Goal: Task Accomplishment & Management: Use online tool/utility

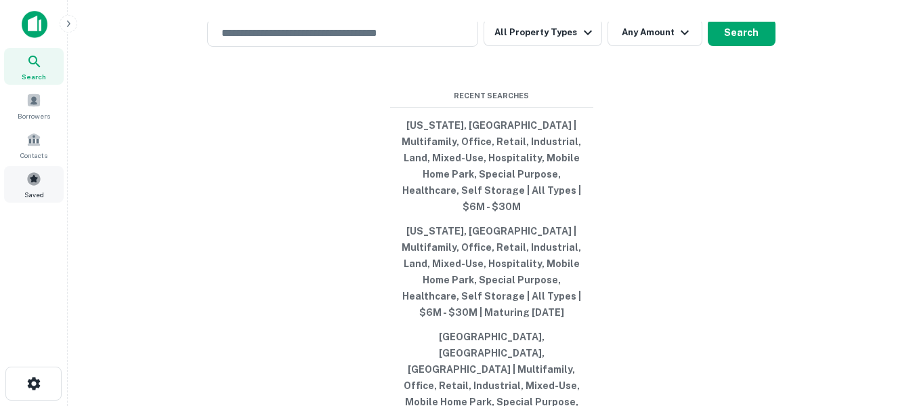
click at [33, 180] on span at bounding box center [33, 178] width 15 height 15
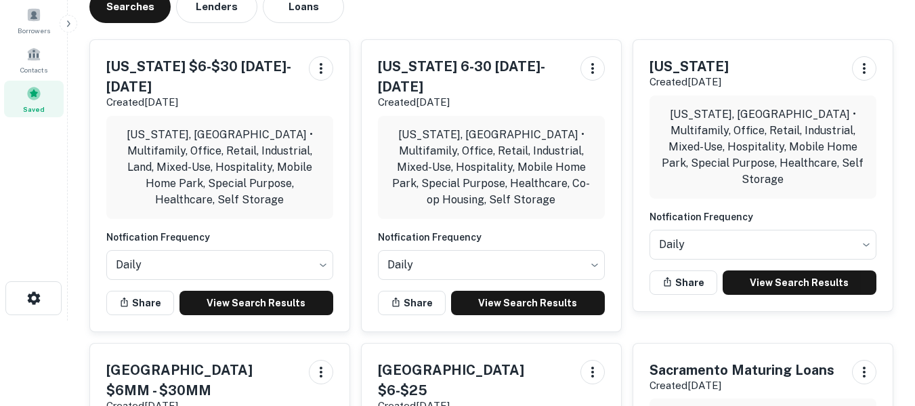
scroll to position [90, 0]
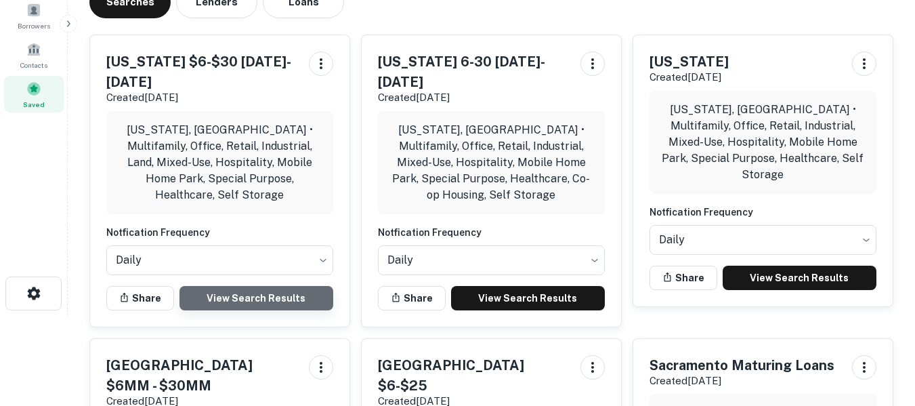
click at [270, 286] on link "View Search Results" at bounding box center [257, 298] width 154 height 24
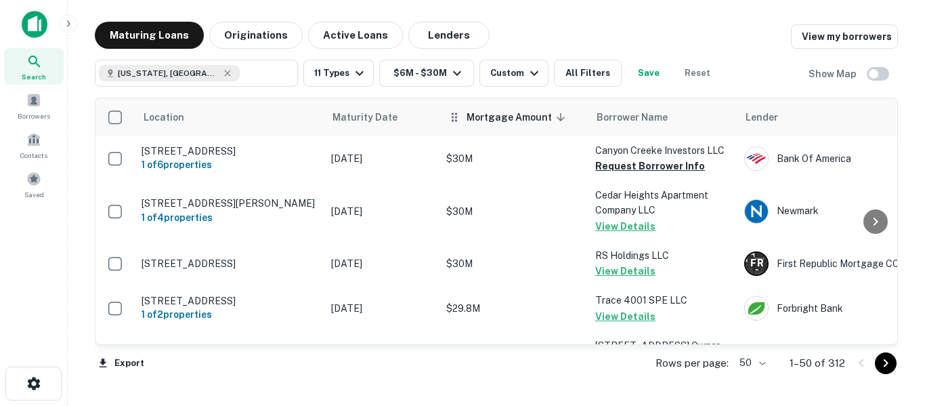
click at [489, 117] on span "Mortgage Amount sorted descending" at bounding box center [518, 117] width 103 height 16
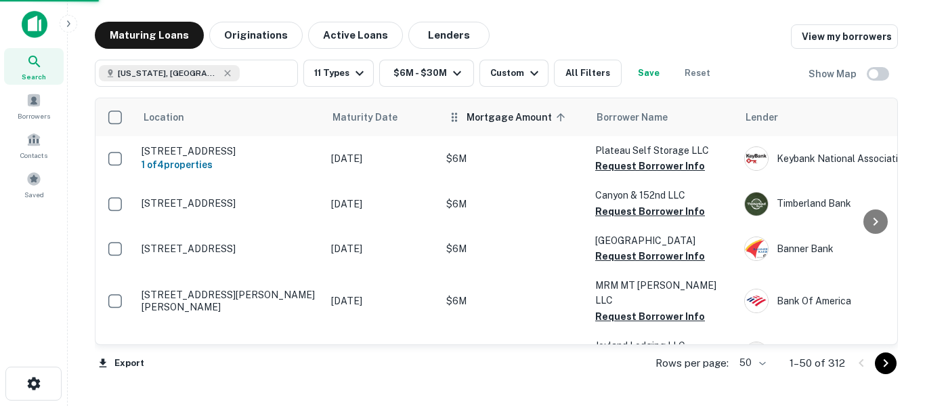
click at [503, 117] on span "Mortgage Amount sorted ascending" at bounding box center [518, 117] width 103 height 16
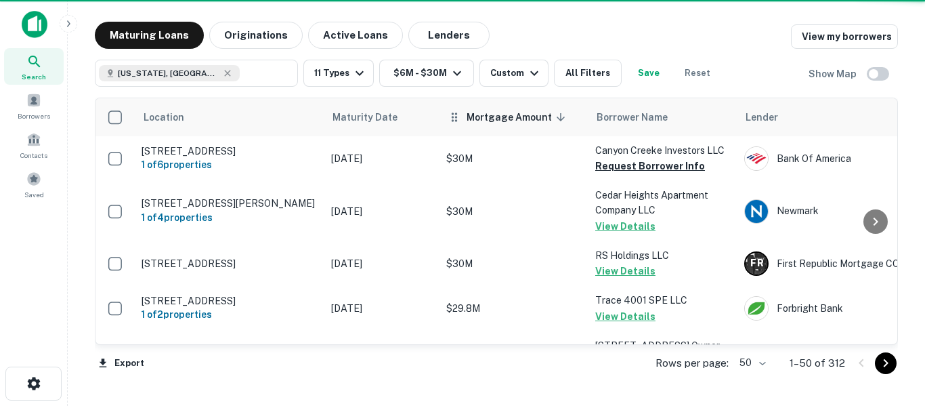
click at [488, 115] on span "Mortgage Amount sorted descending" at bounding box center [518, 117] width 103 height 16
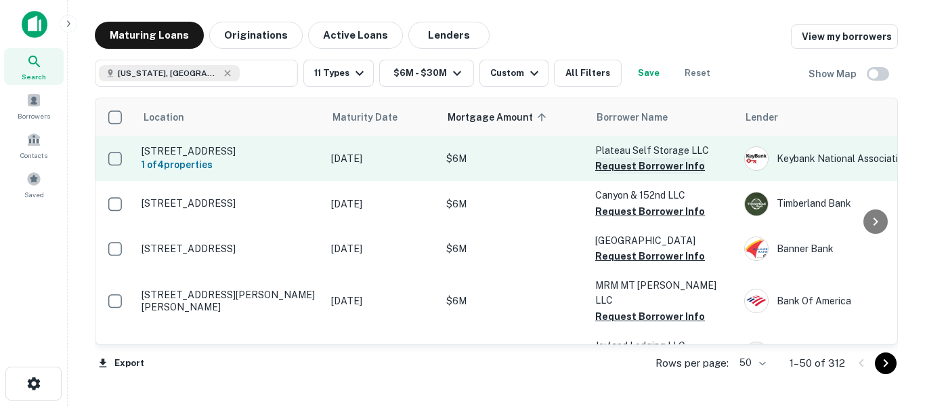
click at [638, 167] on button "Request Borrower Info" at bounding box center [650, 166] width 110 height 16
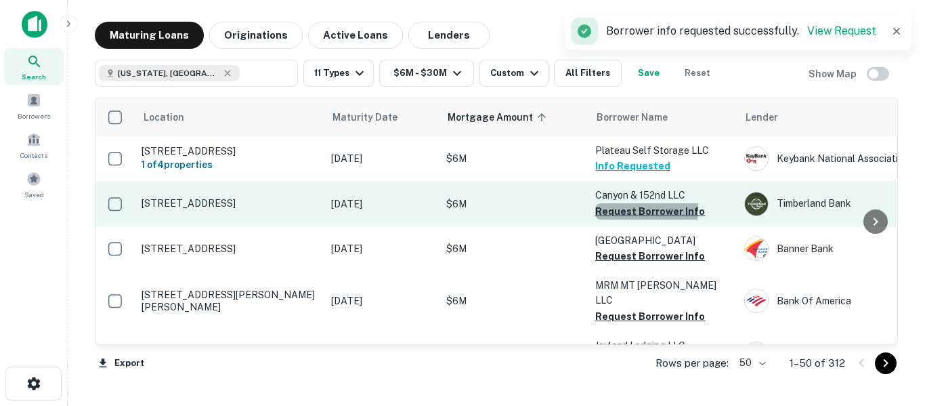
click at [623, 217] on button "Request Borrower Info" at bounding box center [650, 211] width 110 height 16
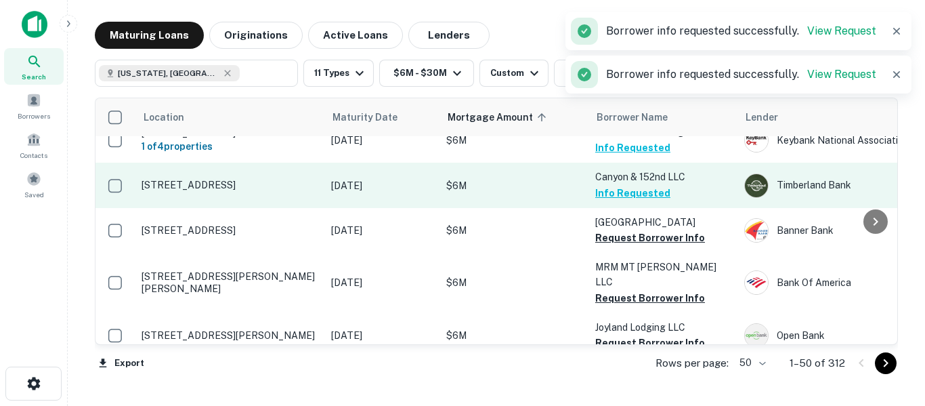
scroll to position [45, 0]
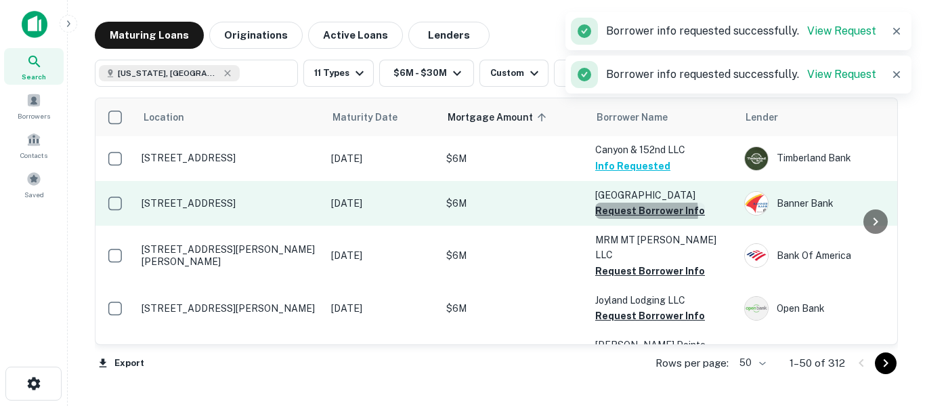
click at [633, 219] on button "Request Borrower Info" at bounding box center [650, 211] width 110 height 16
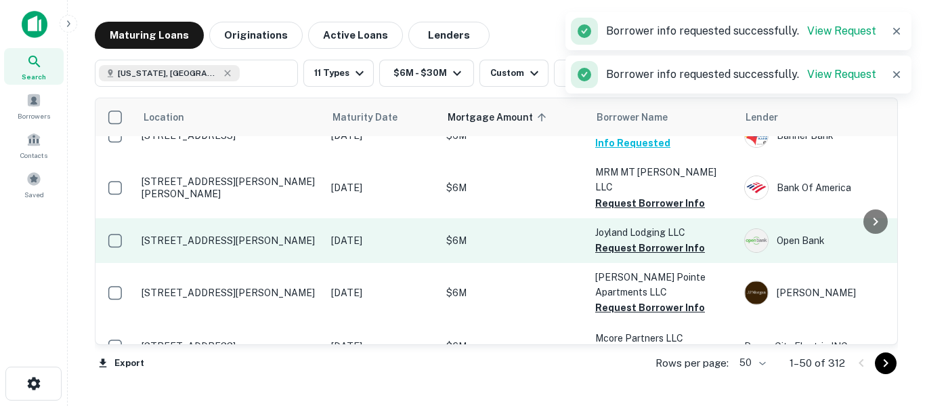
scroll to position [135, 0]
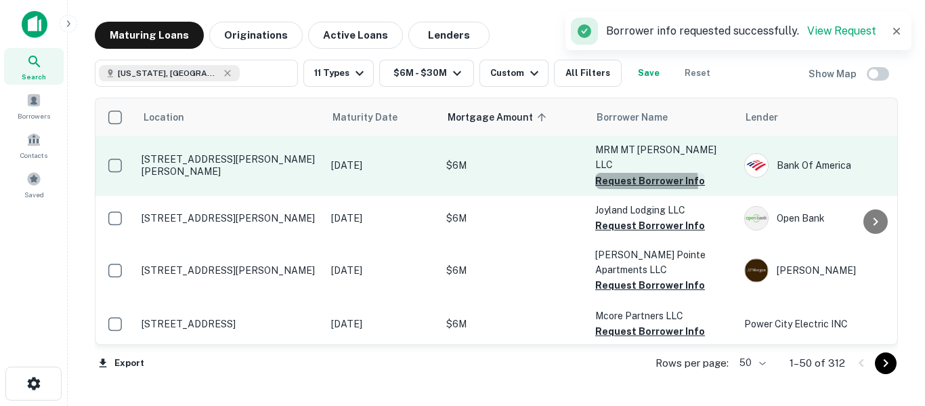
click at [628, 175] on button "Request Borrower Info" at bounding box center [650, 181] width 110 height 16
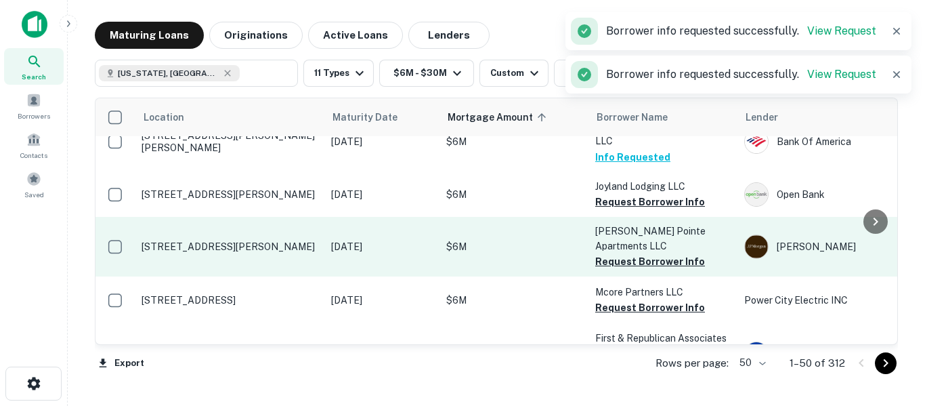
scroll to position [181, 0]
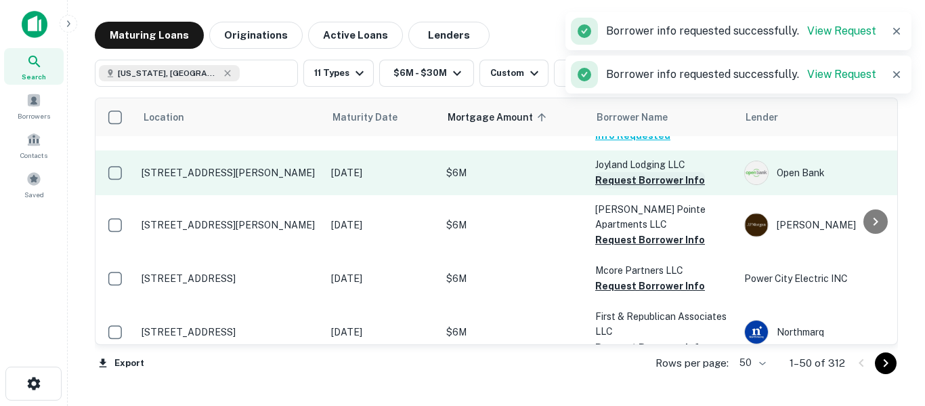
click at [629, 173] on button "Request Borrower Info" at bounding box center [650, 180] width 110 height 16
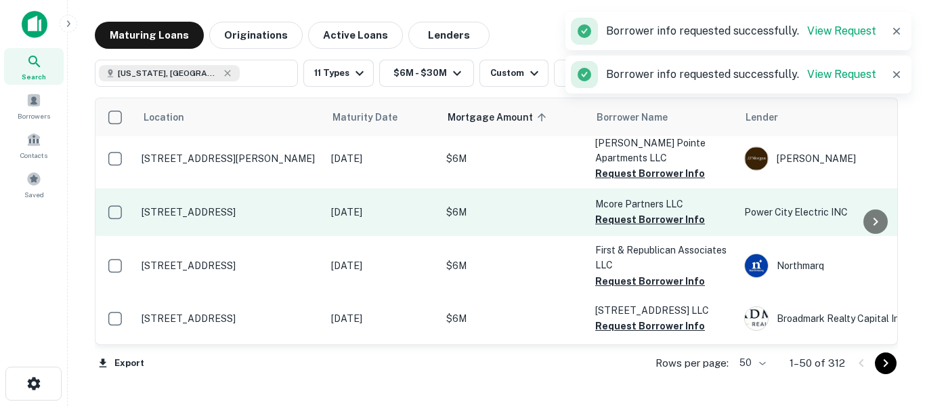
scroll to position [249, 0]
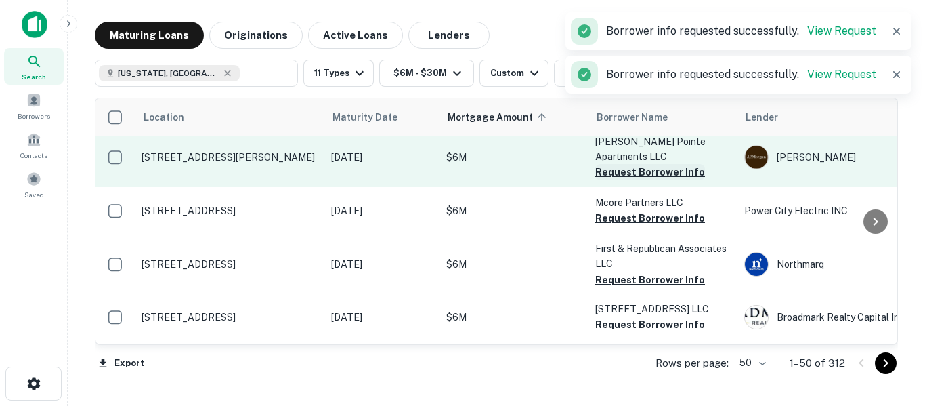
click at [637, 164] on button "Request Borrower Info" at bounding box center [650, 172] width 110 height 16
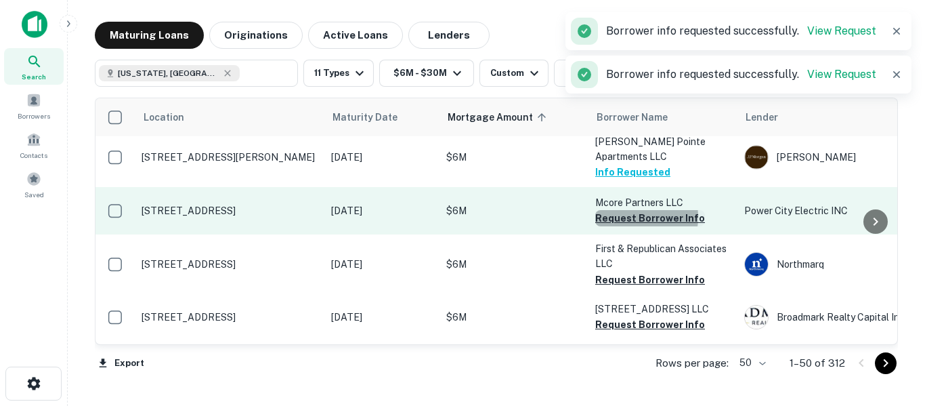
click at [633, 210] on button "Request Borrower Info" at bounding box center [650, 218] width 110 height 16
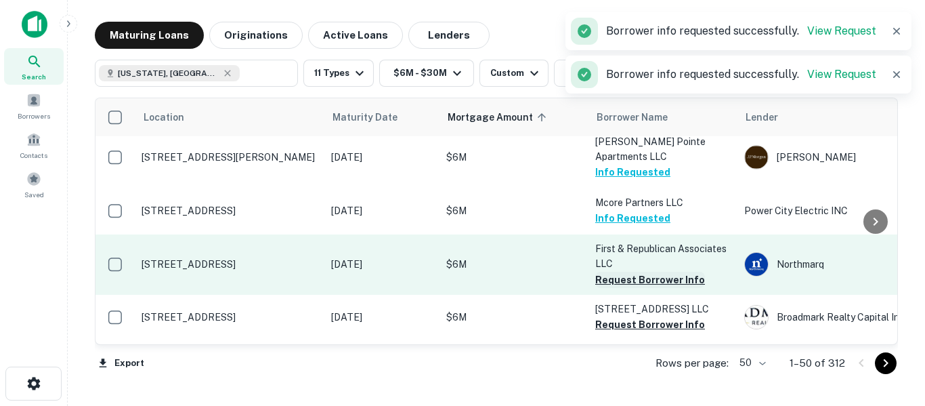
click at [627, 272] on button "Request Borrower Info" at bounding box center [650, 280] width 110 height 16
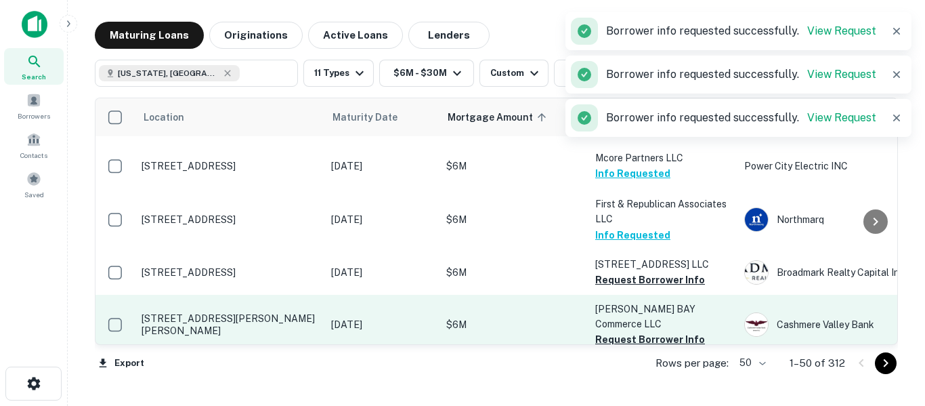
scroll to position [316, 0]
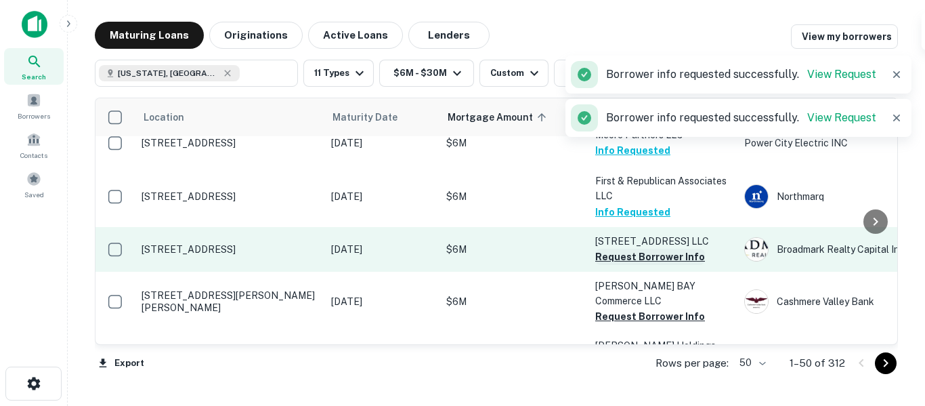
click at [637, 249] on button "Request Borrower Info" at bounding box center [650, 257] width 110 height 16
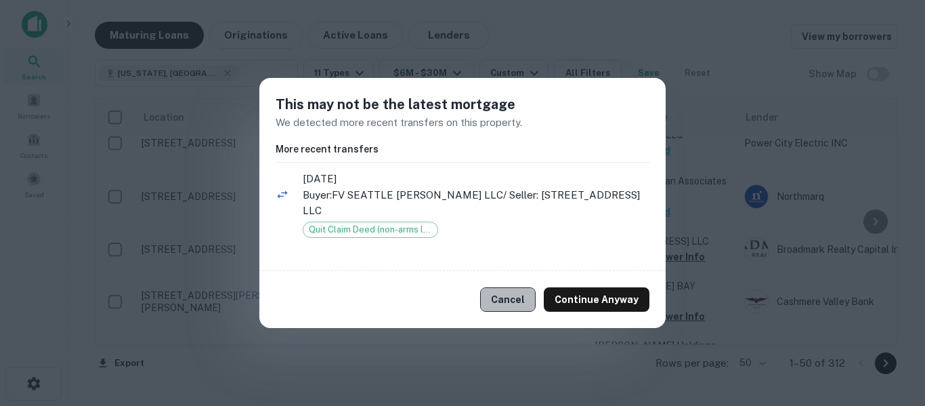
click at [518, 289] on button "Cancel" at bounding box center [508, 299] width 56 height 24
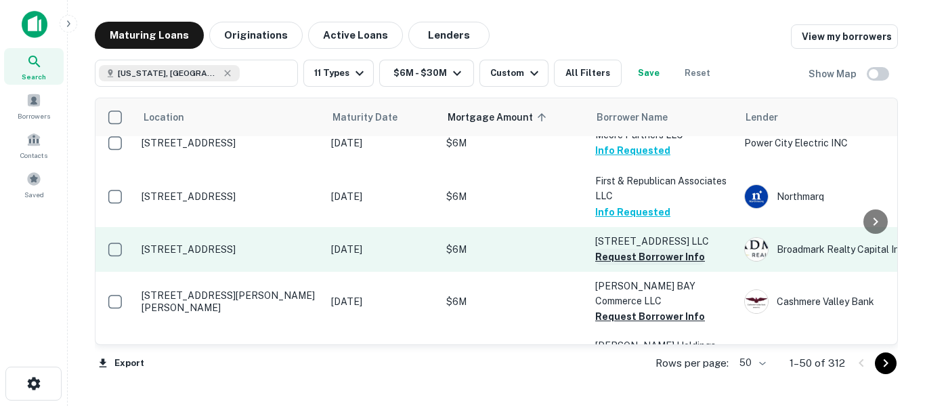
click at [630, 249] on button "Request Borrower Info" at bounding box center [650, 257] width 110 height 16
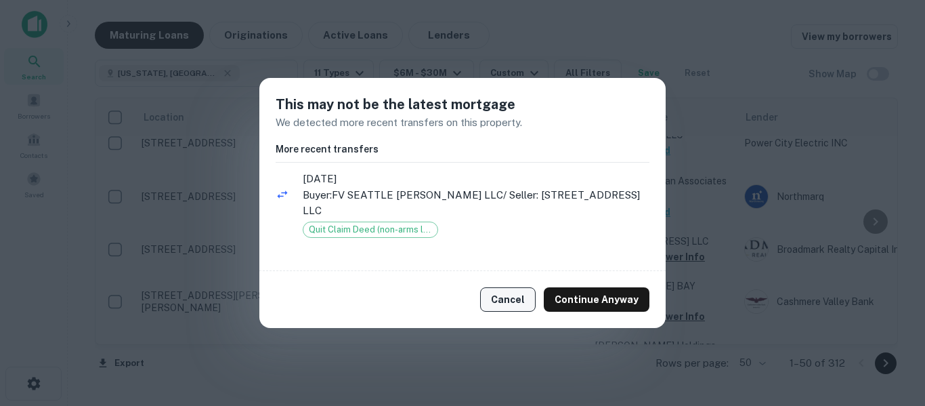
click at [525, 287] on button "Cancel" at bounding box center [508, 299] width 56 height 24
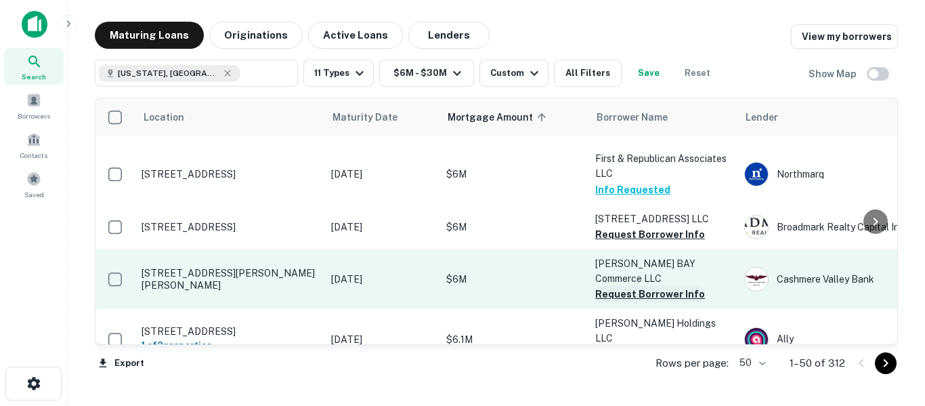
scroll to position [361, 0]
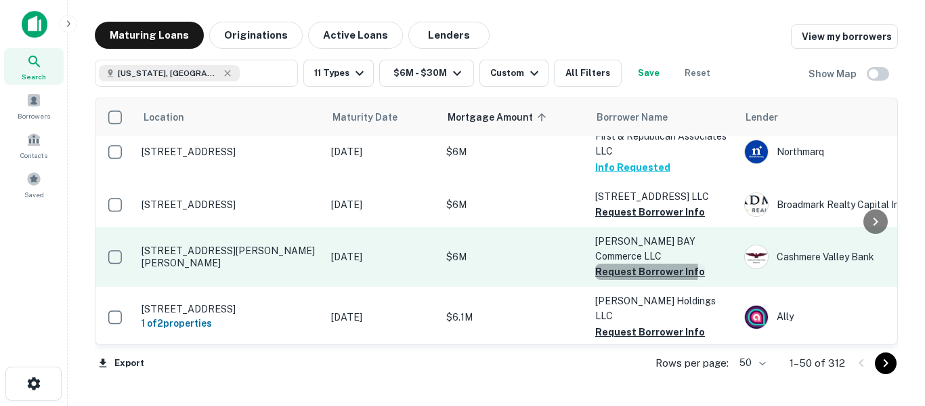
click at [631, 264] on button "Request Borrower Info" at bounding box center [650, 272] width 110 height 16
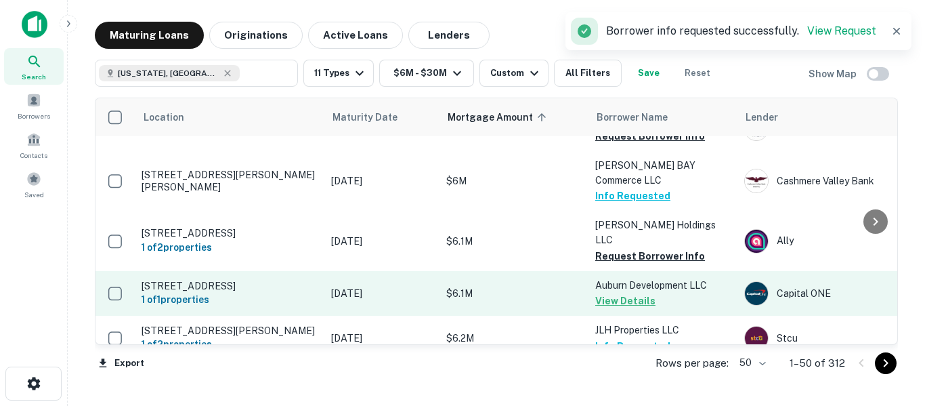
scroll to position [452, 0]
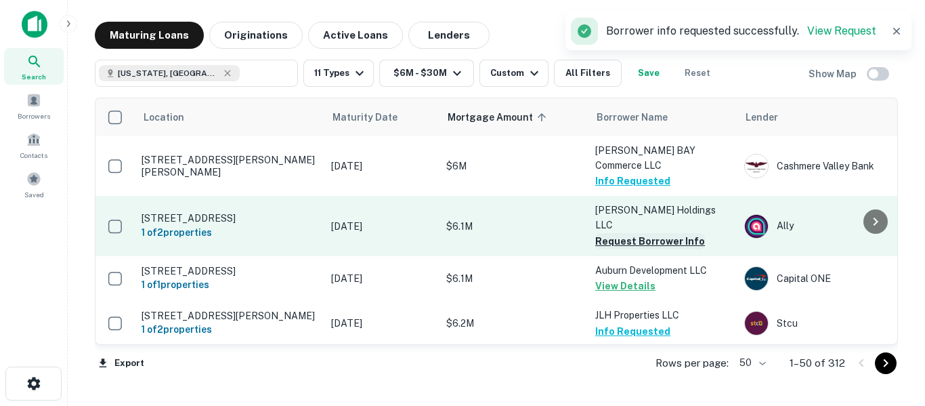
click at [637, 233] on button "Request Borrower Info" at bounding box center [650, 241] width 110 height 16
